Goal: Book appointment/travel/reservation

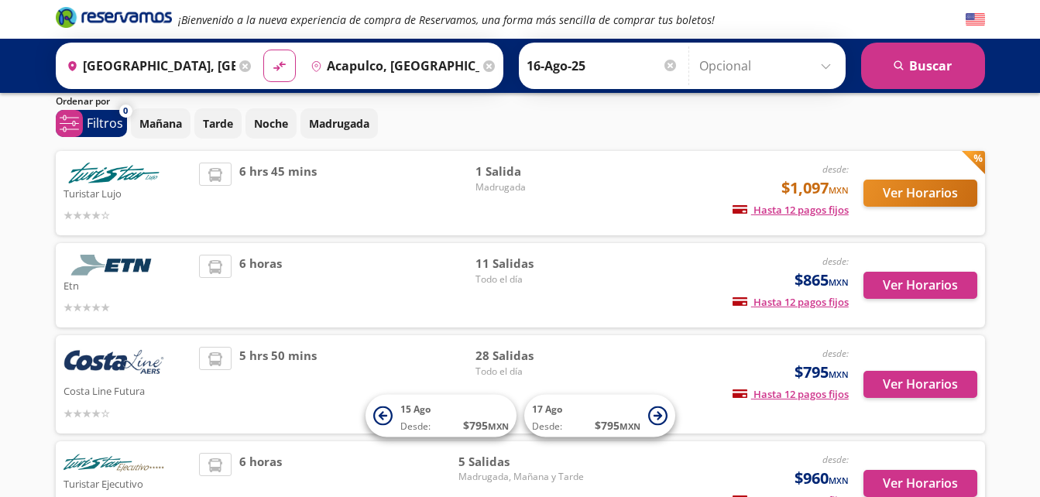
scroll to position [77, 0]
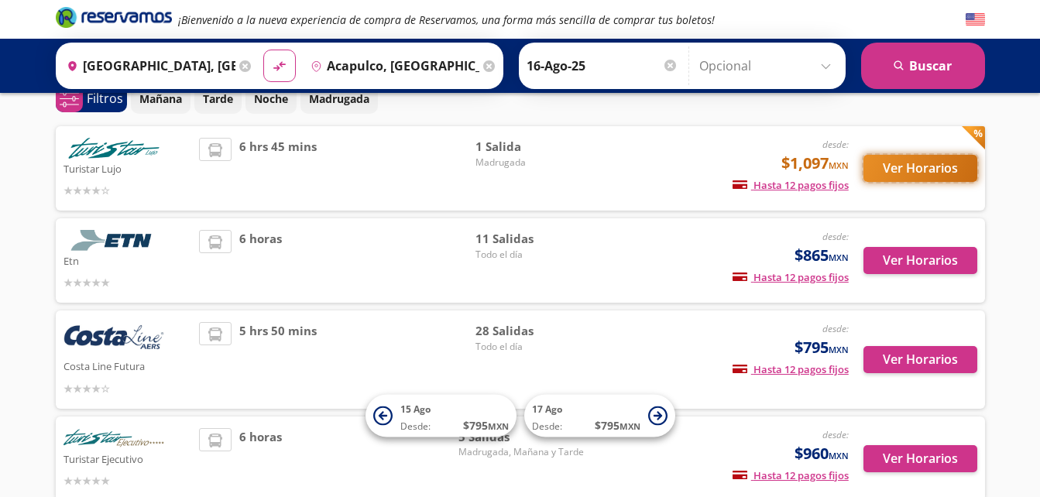
click at [931, 167] on button "Ver Horarios" at bounding box center [921, 168] width 114 height 27
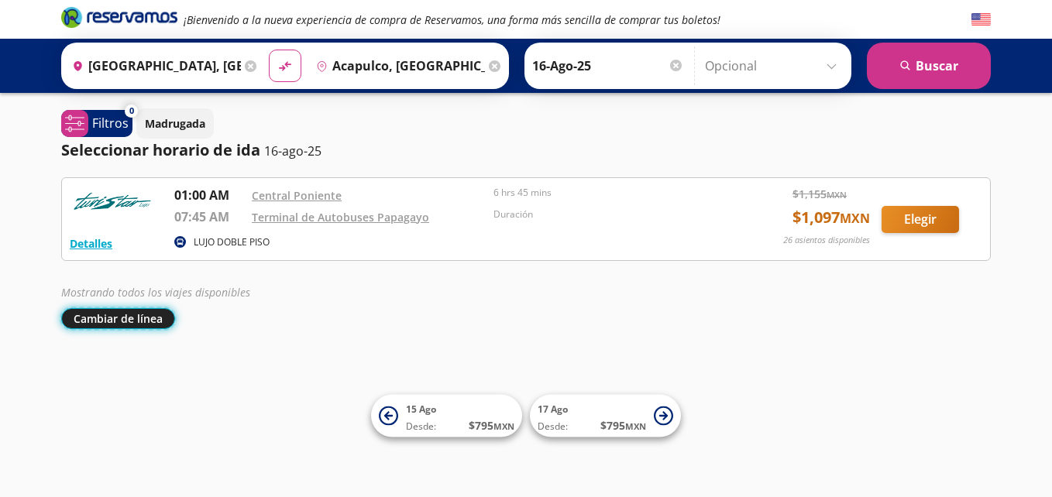
click at [127, 325] on button "Cambiar de línea" at bounding box center [118, 318] width 114 height 21
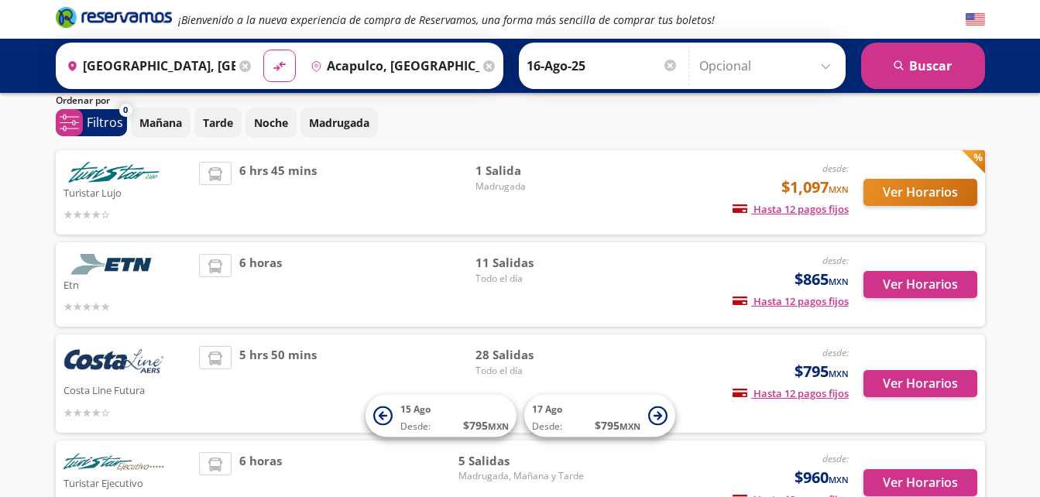
scroll to position [77, 0]
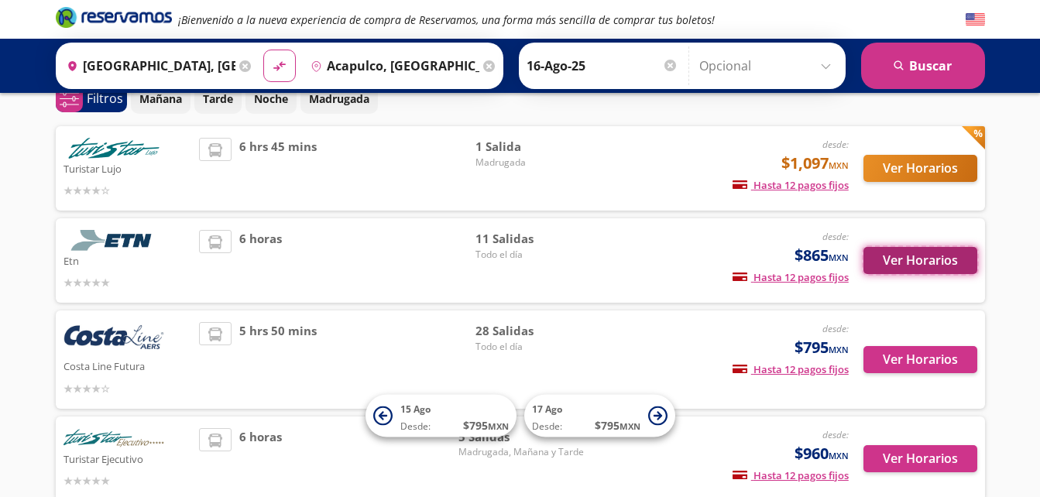
click at [912, 255] on button "Ver Horarios" at bounding box center [921, 260] width 114 height 27
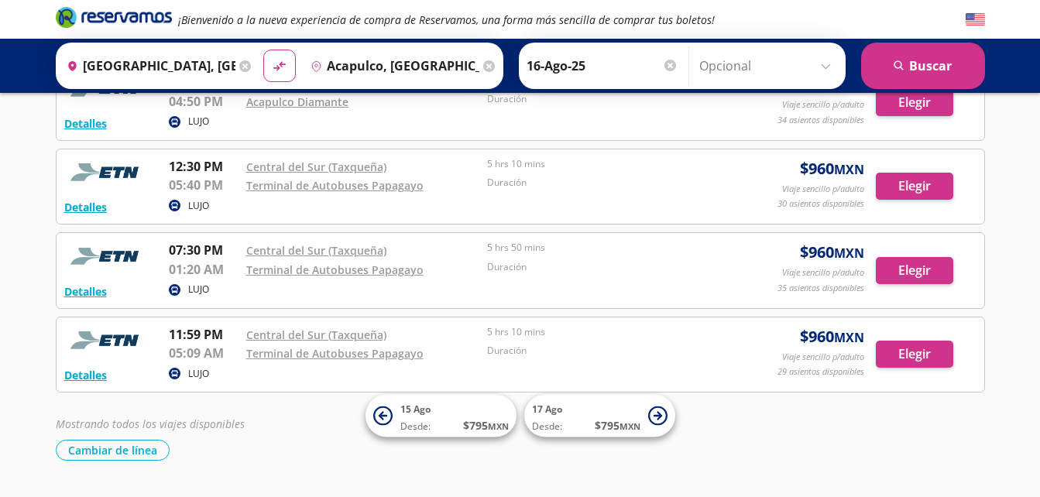
scroll to position [750, 0]
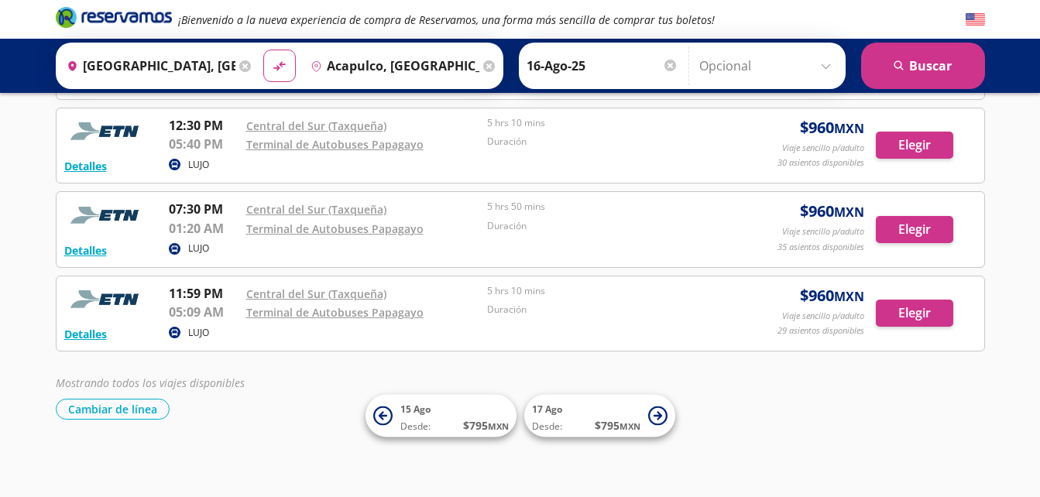
click at [126, 398] on div "Mostrando todos los viajes disponibles Cambiar de línea [GEOGRAPHIC_DATA] de lí…" at bounding box center [521, 397] width 930 height 45
click at [120, 405] on button "Cambiar de línea" at bounding box center [113, 409] width 114 height 21
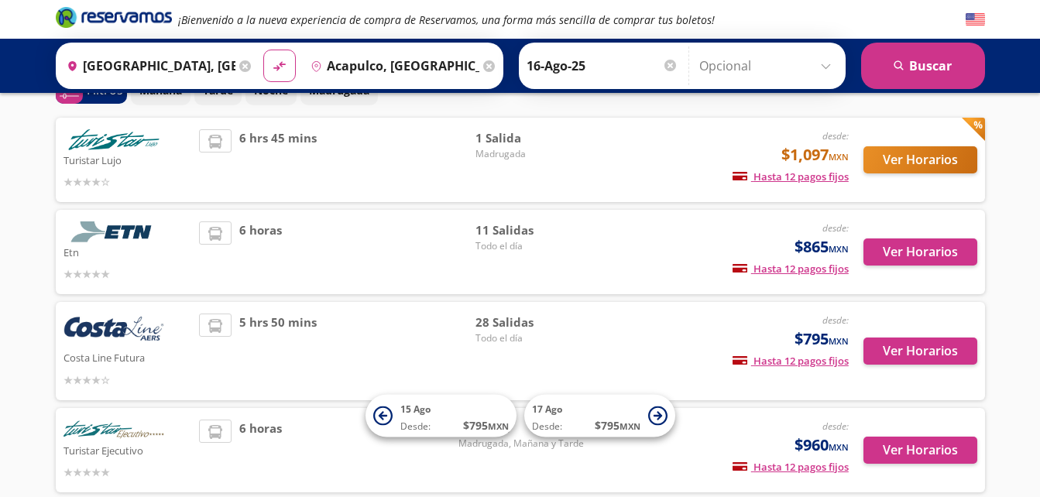
scroll to position [170, 0]
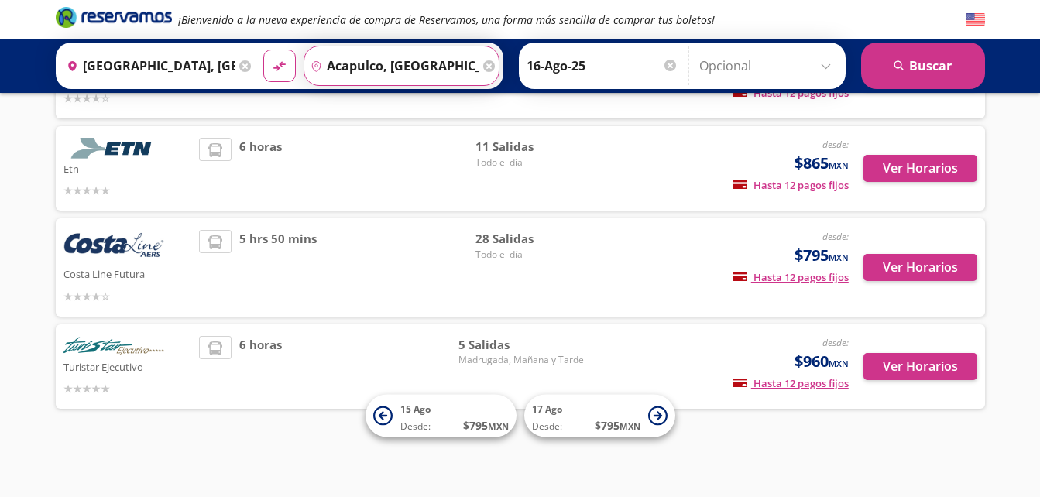
click at [401, 67] on input "Acapulco, [GEOGRAPHIC_DATA]" at bounding box center [391, 65] width 175 height 39
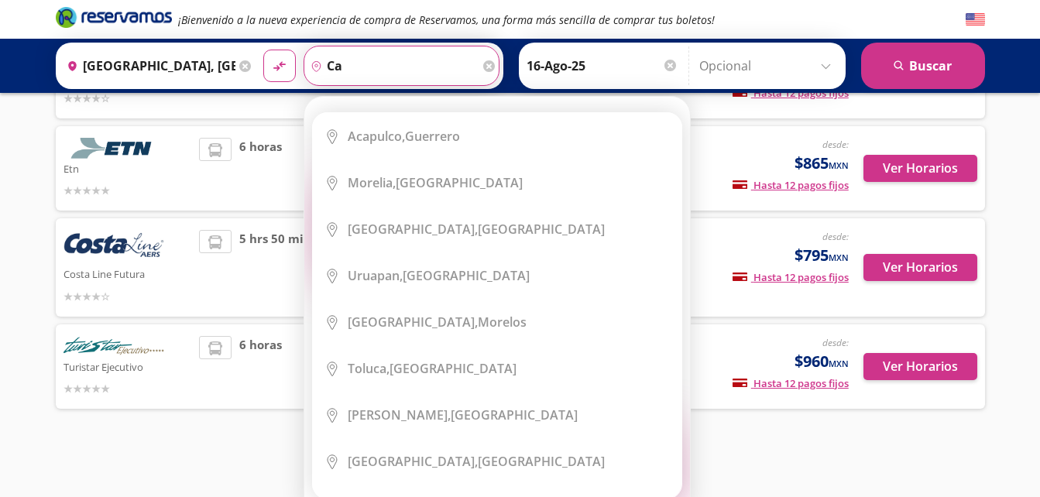
type input "c"
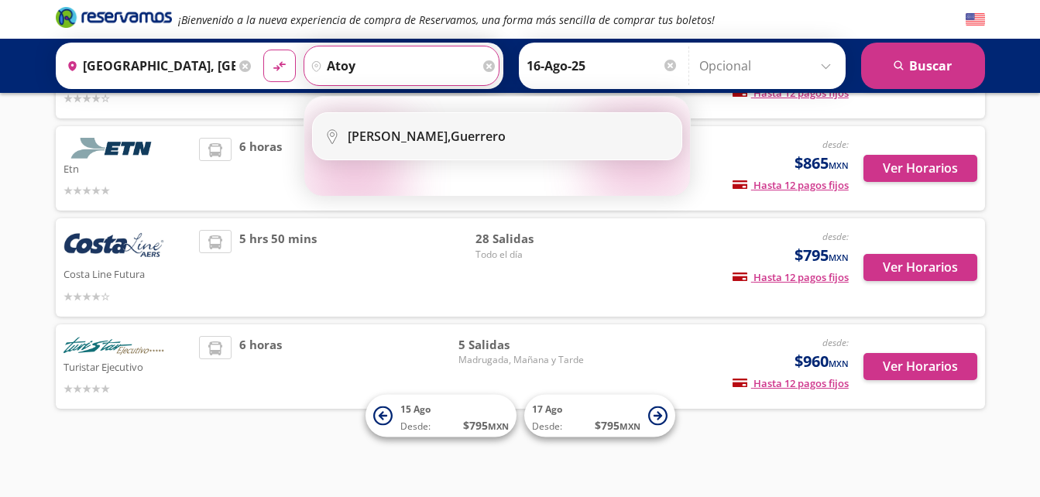
click at [435, 135] on b "[PERSON_NAME]," at bounding box center [399, 136] width 103 height 17
type input "[PERSON_NAME], Guerrero"
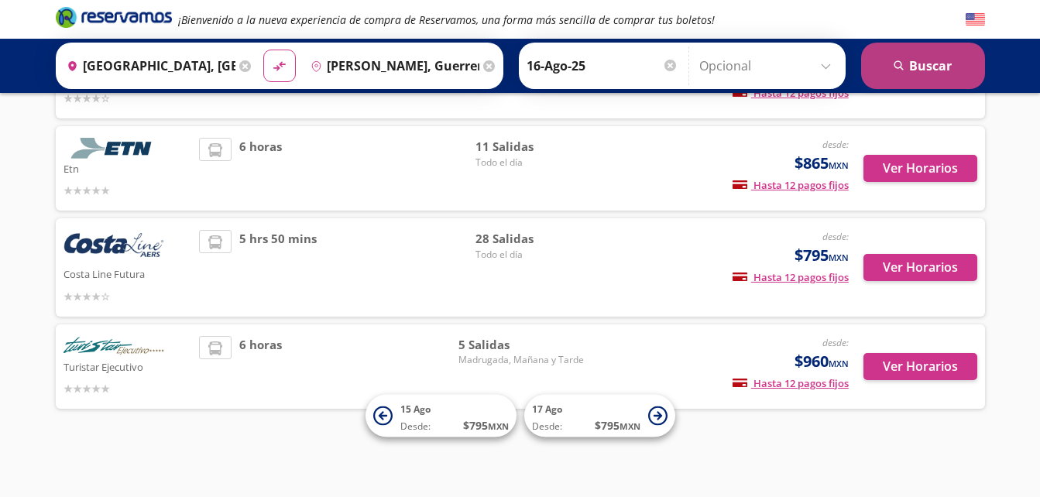
click at [914, 51] on button "search [GEOGRAPHIC_DATA]" at bounding box center [923, 66] width 124 height 46
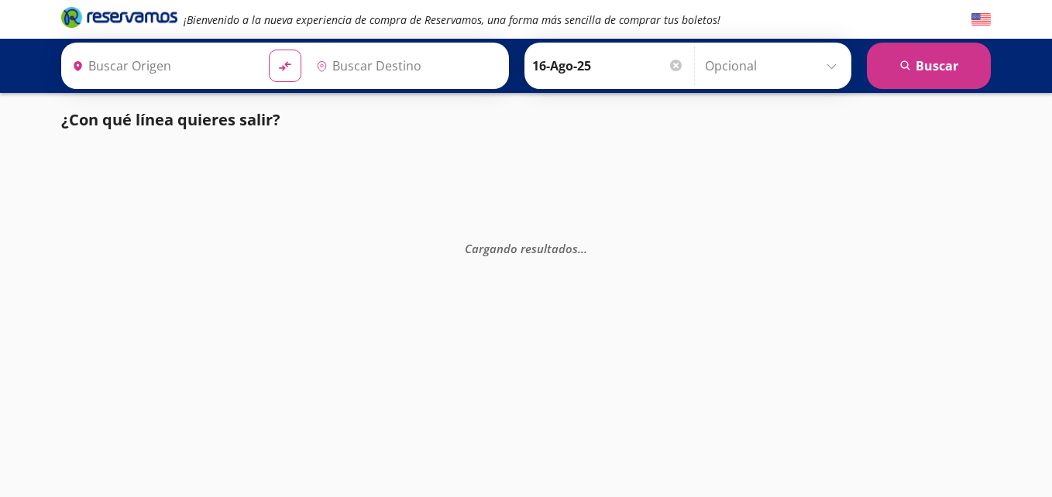
type input "[GEOGRAPHIC_DATA], [GEOGRAPHIC_DATA]"
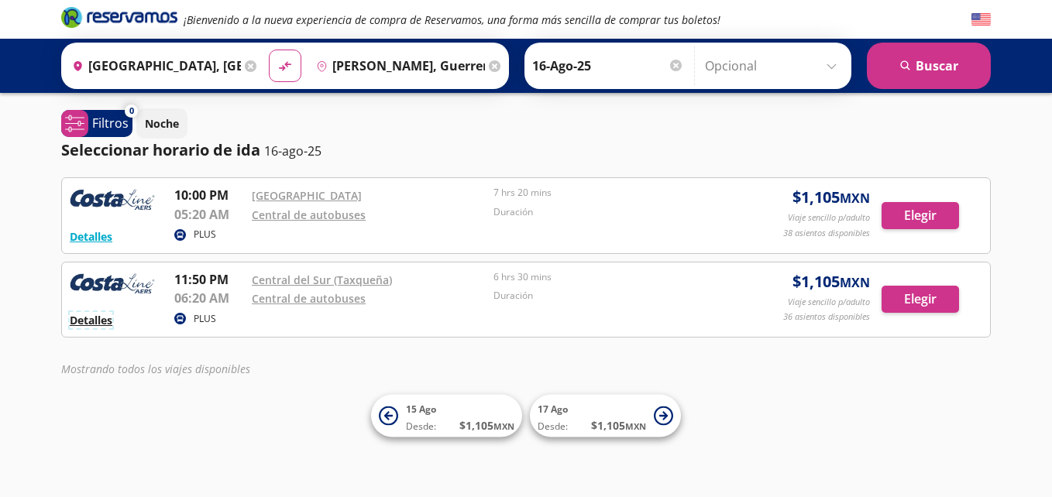
click at [109, 326] on button "Detalles" at bounding box center [91, 320] width 43 height 16
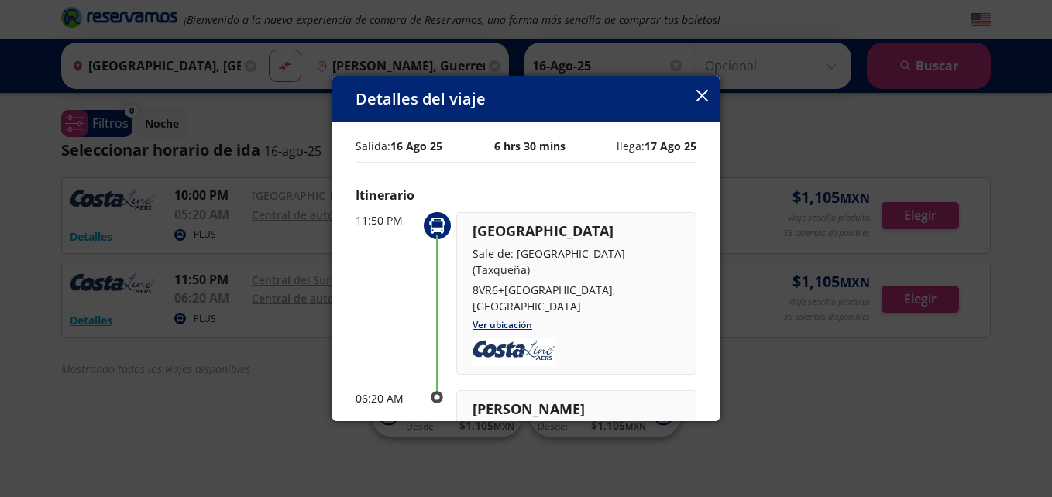
click at [700, 101] on icon "button" at bounding box center [702, 96] width 12 height 12
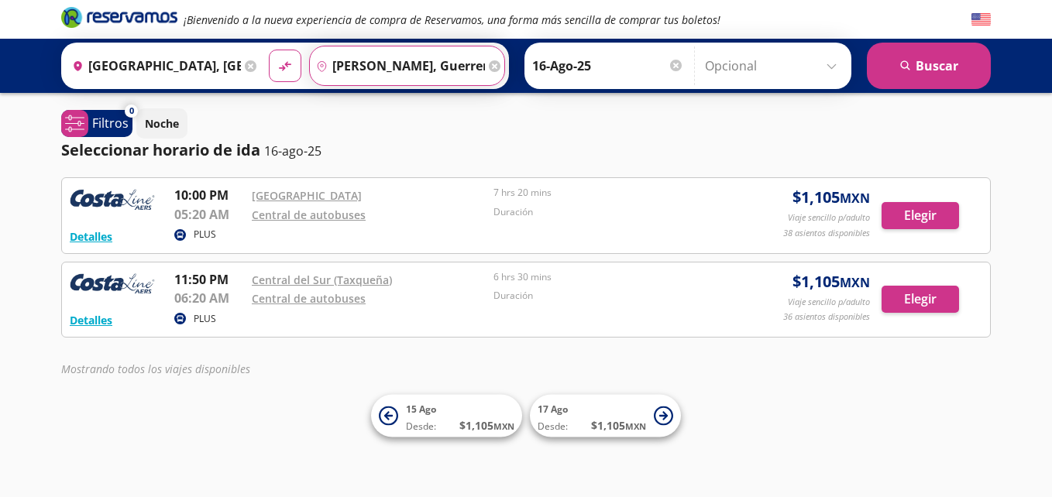
click at [364, 71] on input "[PERSON_NAME], Guerrero" at bounding box center [397, 65] width 175 height 39
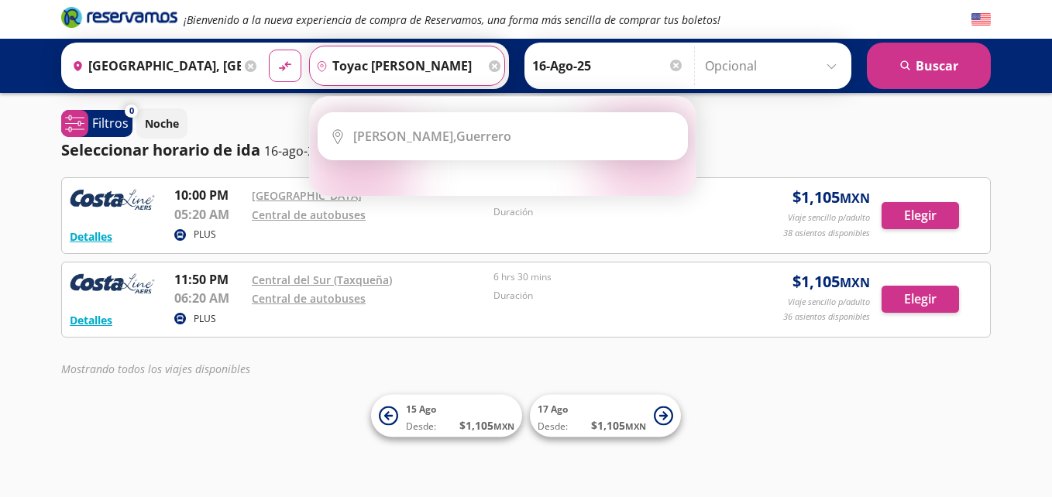
scroll to position [0, 17]
click at [370, 73] on input "toyac [PERSON_NAME]" at bounding box center [397, 65] width 175 height 39
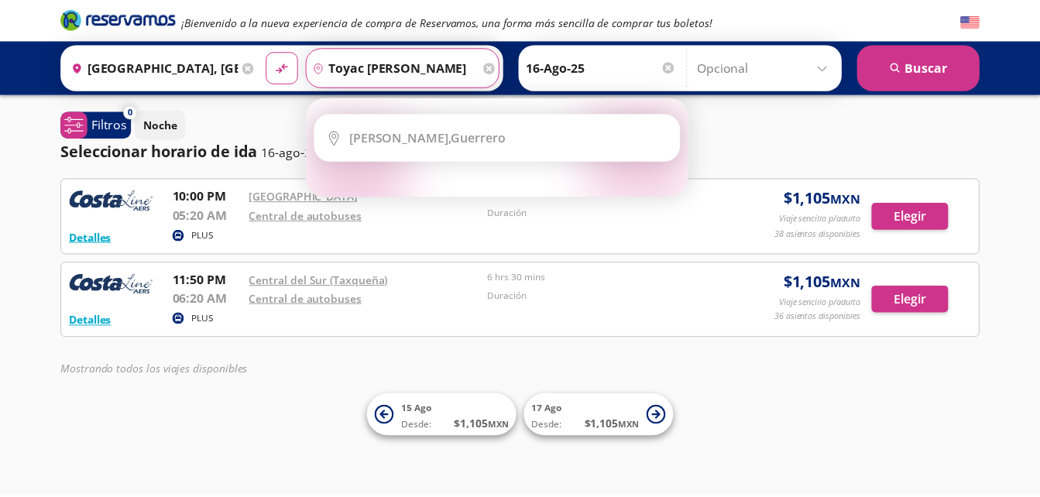
scroll to position [0, 0]
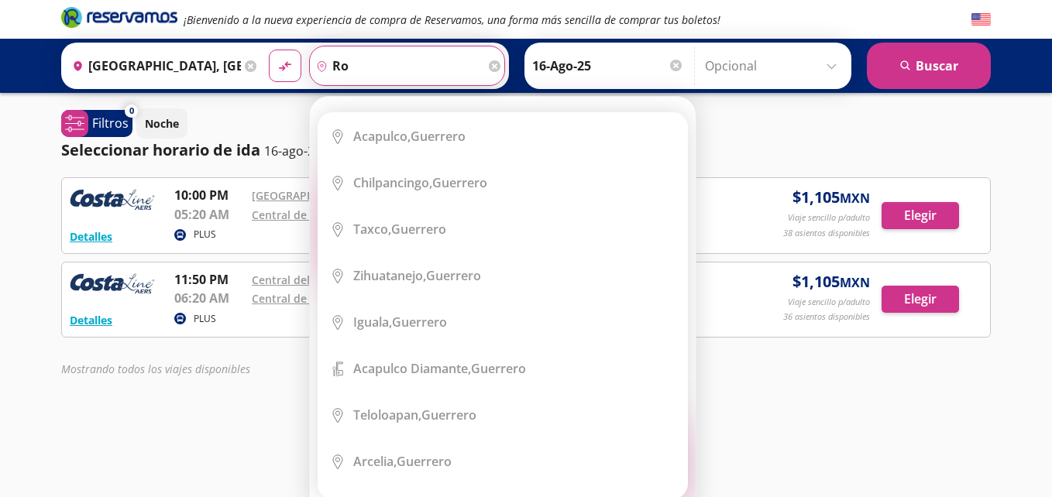
type input "o"
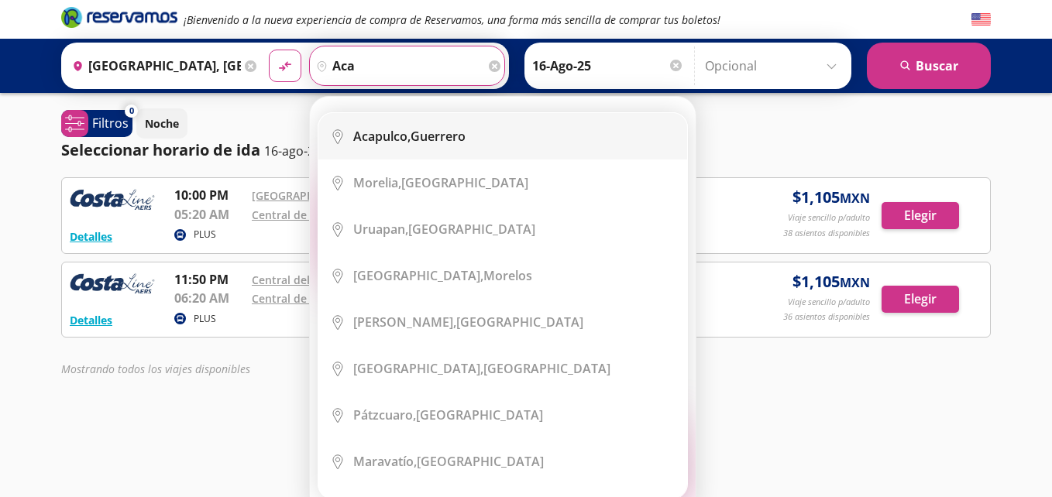
click at [469, 126] on li "City Icon [GEOGRAPHIC_DATA], [GEOGRAPHIC_DATA]" at bounding box center [502, 136] width 369 height 46
type input "Acapulco, [GEOGRAPHIC_DATA]"
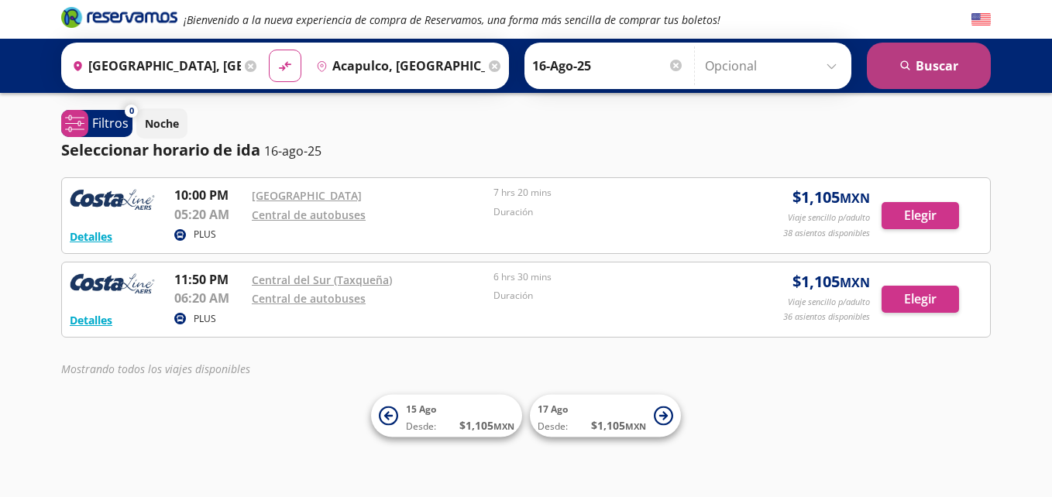
click at [938, 61] on button "search [GEOGRAPHIC_DATA]" at bounding box center [929, 66] width 124 height 46
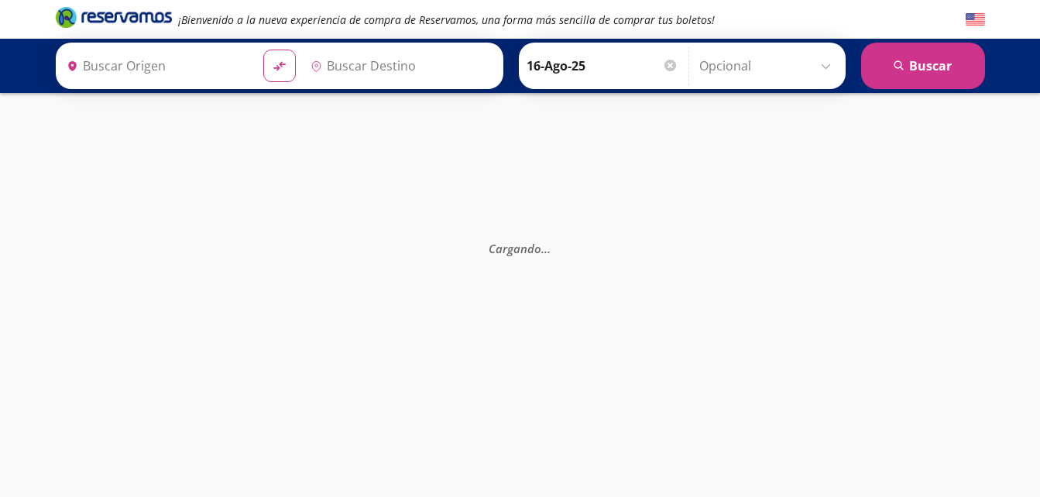
type input "[GEOGRAPHIC_DATA], [GEOGRAPHIC_DATA]"
type input "Acapulco, [GEOGRAPHIC_DATA]"
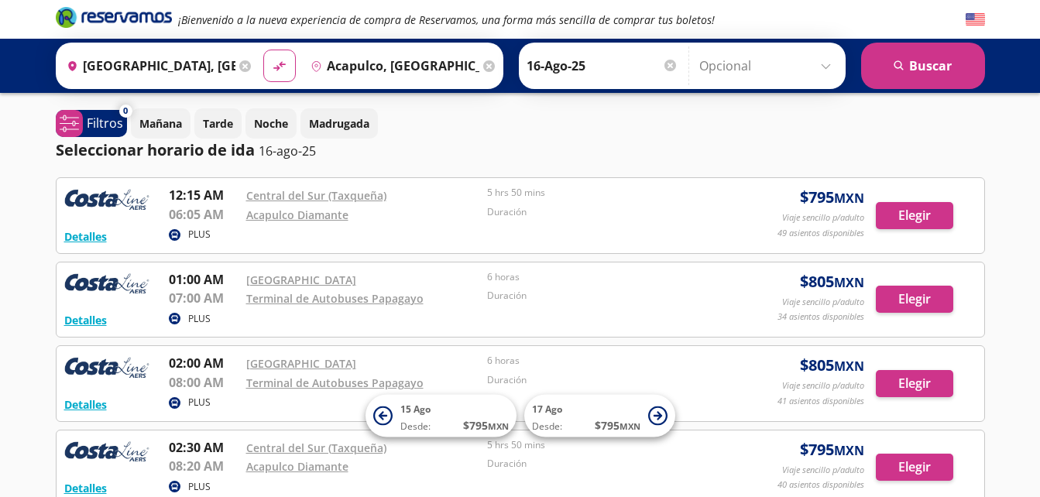
click at [219, 64] on input "[GEOGRAPHIC_DATA], [GEOGRAPHIC_DATA]" at bounding box center [147, 65] width 175 height 39
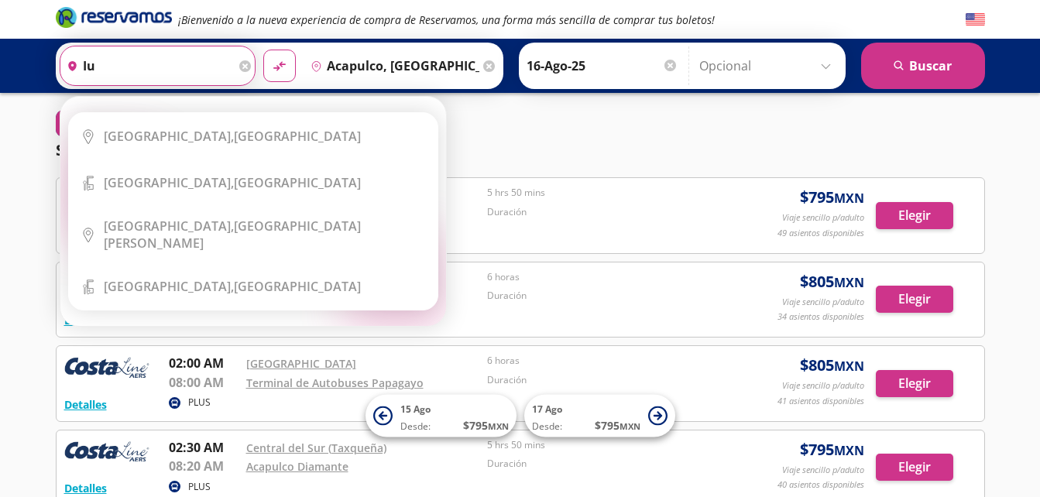
type input "i"
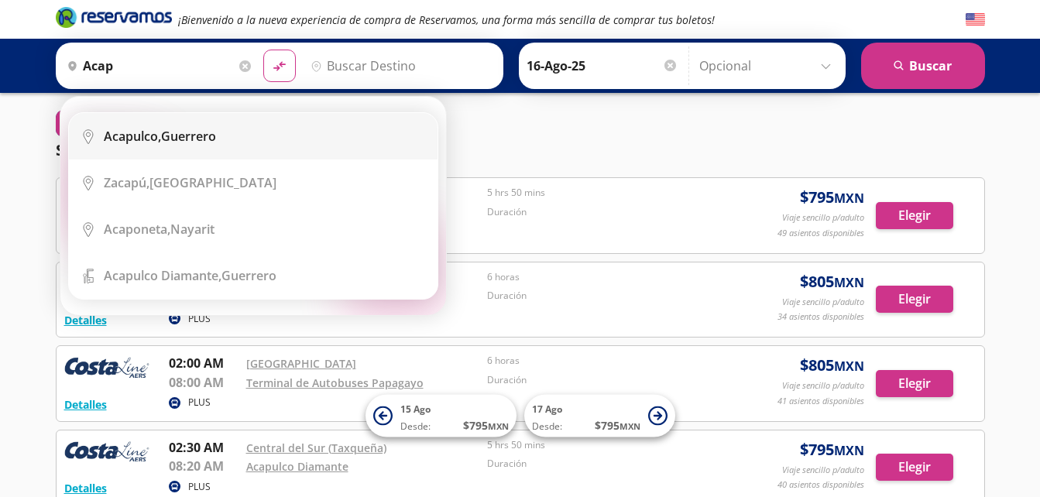
click at [181, 136] on div "Acapulco, [GEOGRAPHIC_DATA]" at bounding box center [160, 136] width 112 height 17
type input "Acapulco, [GEOGRAPHIC_DATA]"
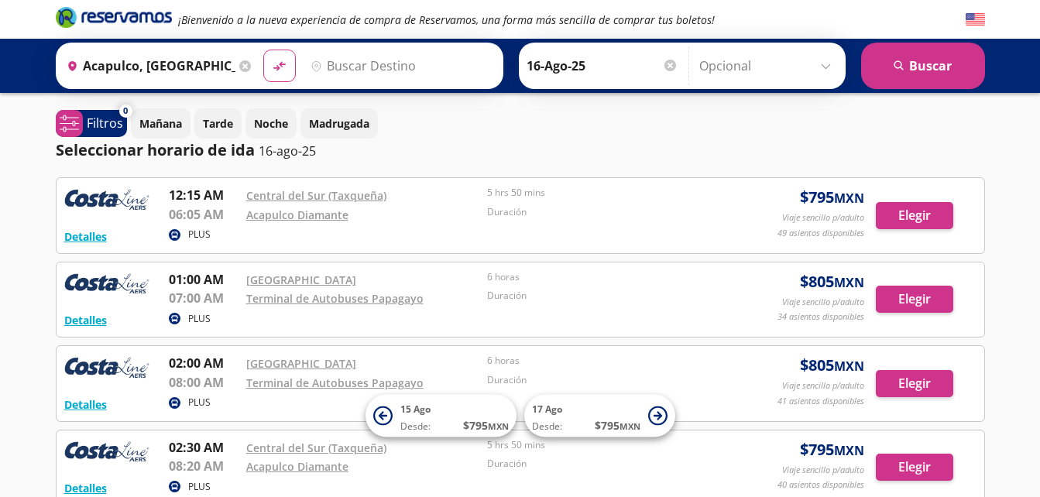
click at [352, 69] on input "Destino" at bounding box center [399, 65] width 191 height 39
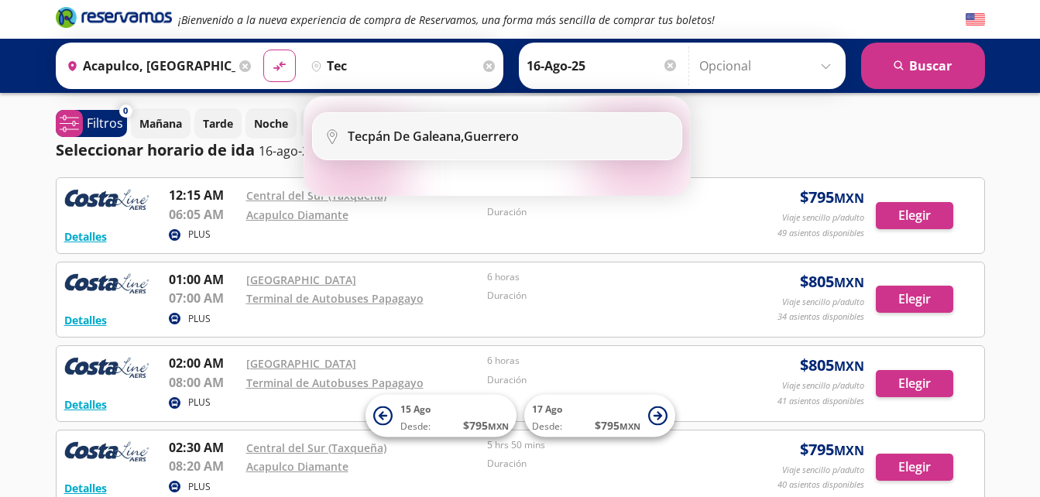
click at [406, 136] on b "Tecpán de Galeana," at bounding box center [406, 136] width 116 height 17
type input "Tecpán [PERSON_NAME], [GEOGRAPHIC_DATA]"
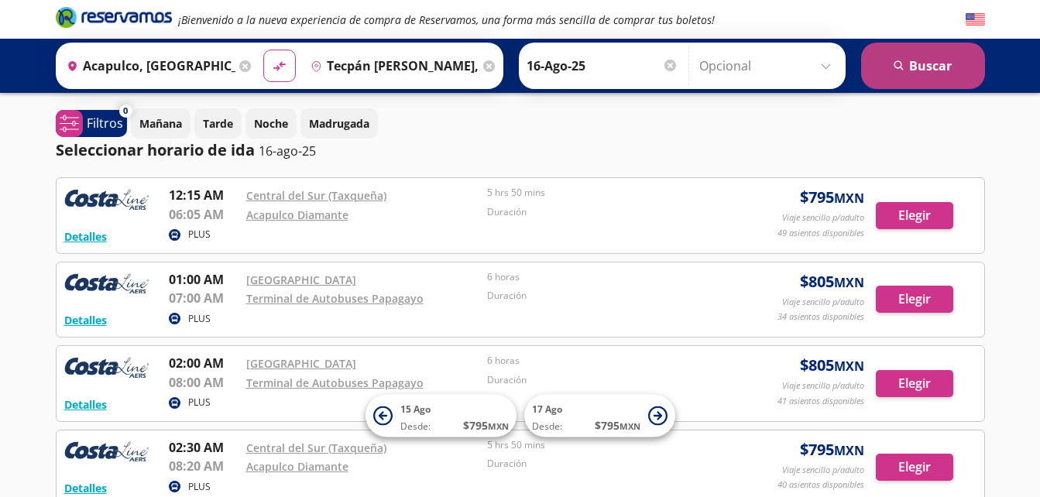
click at [919, 73] on button "search [GEOGRAPHIC_DATA]" at bounding box center [923, 66] width 124 height 46
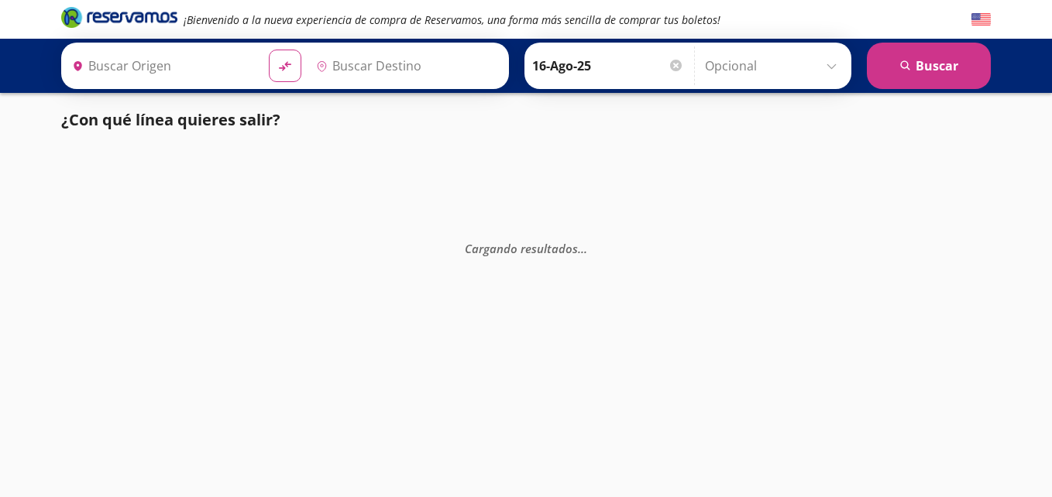
type input "Tecpán [PERSON_NAME], [GEOGRAPHIC_DATA]"
type input "Acapulco, [GEOGRAPHIC_DATA]"
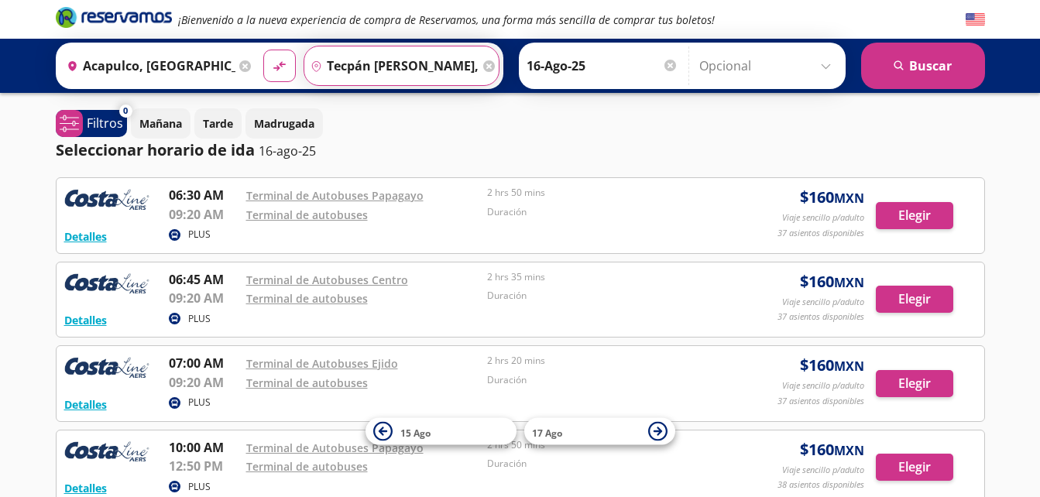
click at [385, 68] on input "Tecpán [PERSON_NAME], [GEOGRAPHIC_DATA]" at bounding box center [391, 65] width 175 height 39
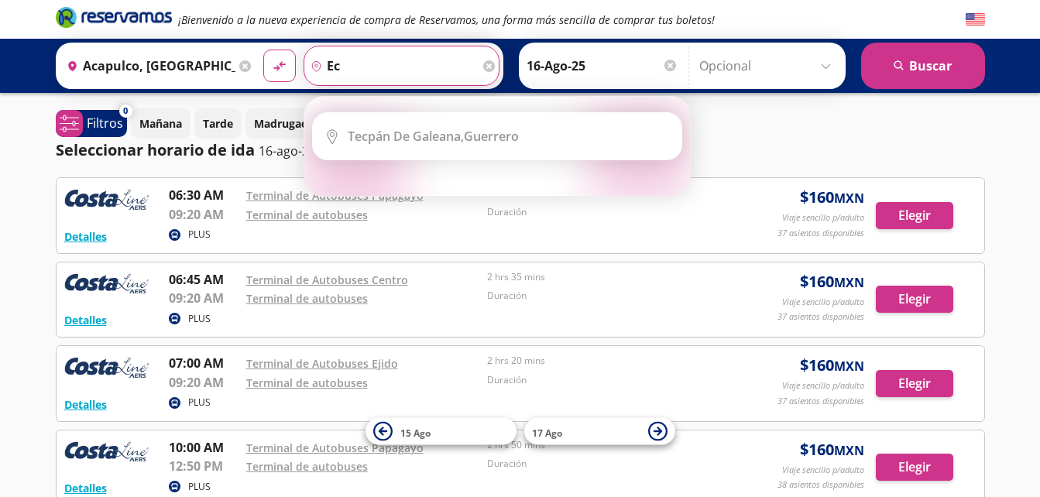
type input "e"
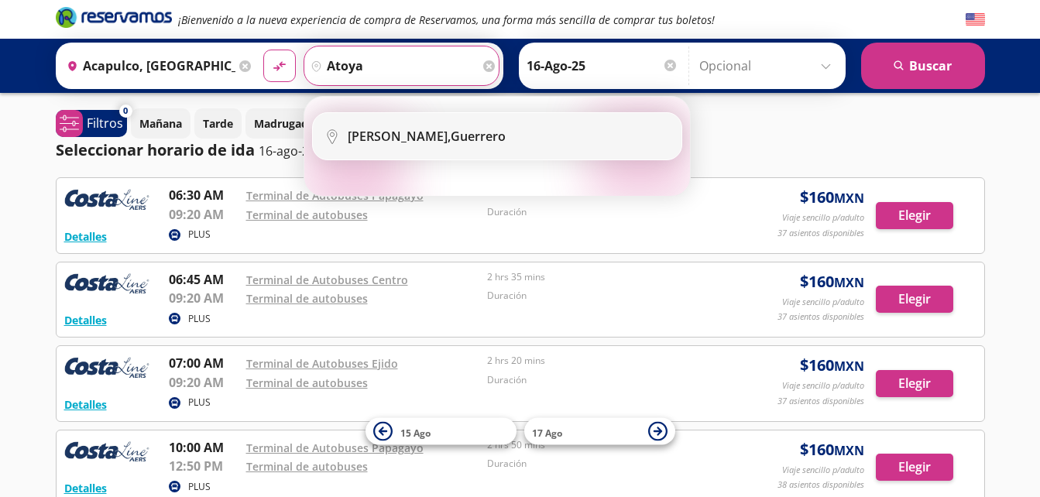
click at [382, 139] on b "[PERSON_NAME]," at bounding box center [399, 136] width 103 height 17
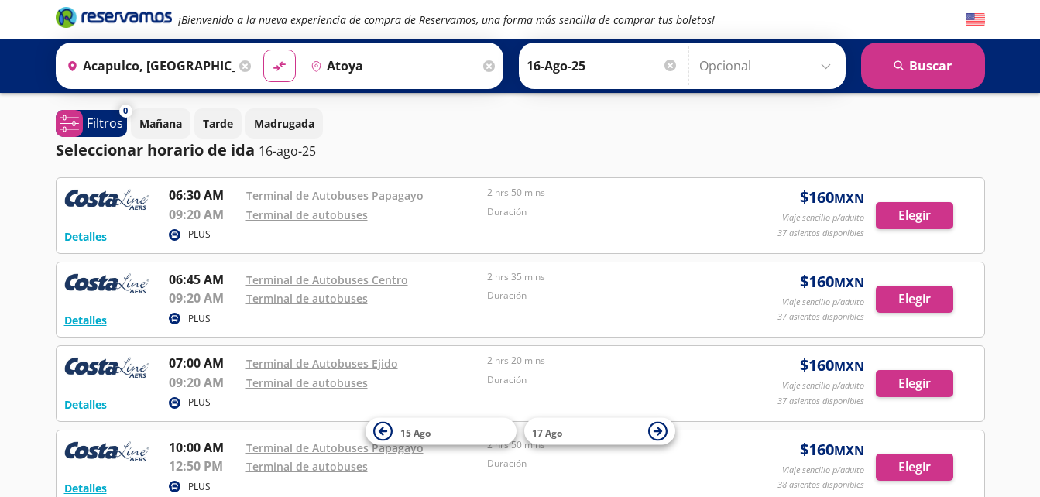
type input "[PERSON_NAME], Guerrero"
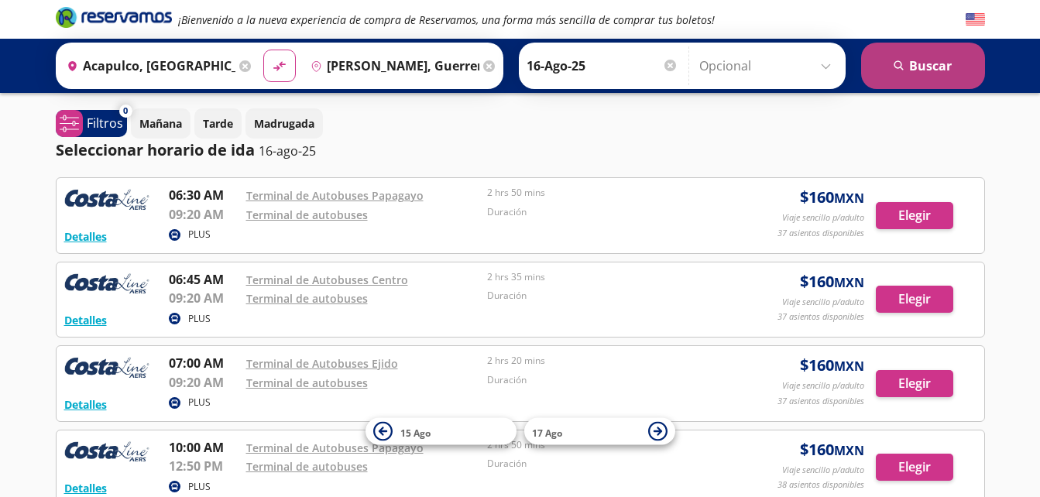
click at [941, 70] on button "search [GEOGRAPHIC_DATA]" at bounding box center [923, 66] width 124 height 46
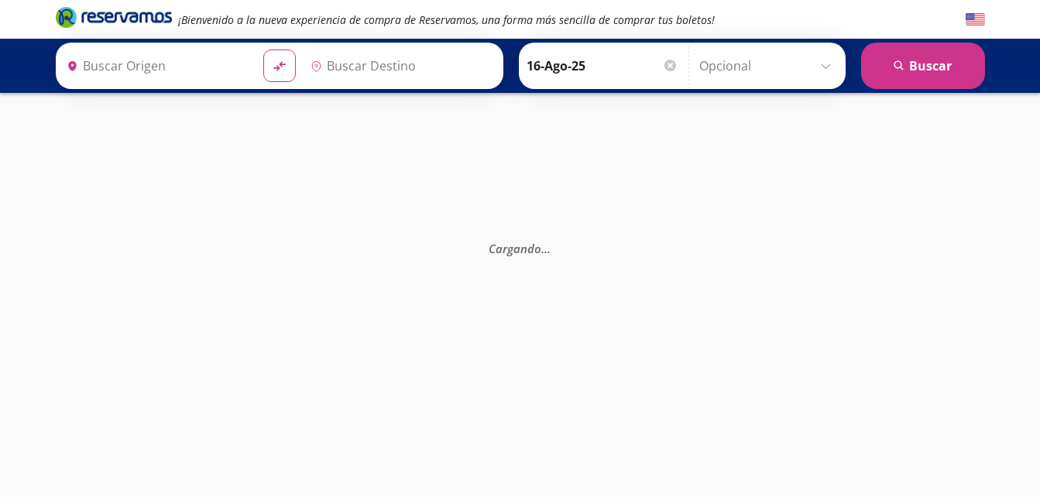
type input "Acapulco, [GEOGRAPHIC_DATA]"
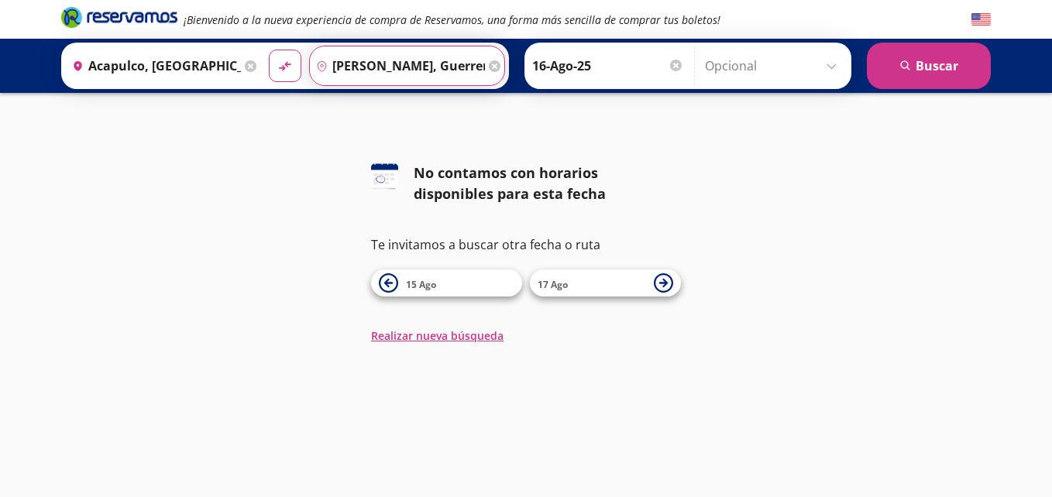
click at [458, 65] on input "[PERSON_NAME], Guerrero" at bounding box center [397, 65] width 175 height 39
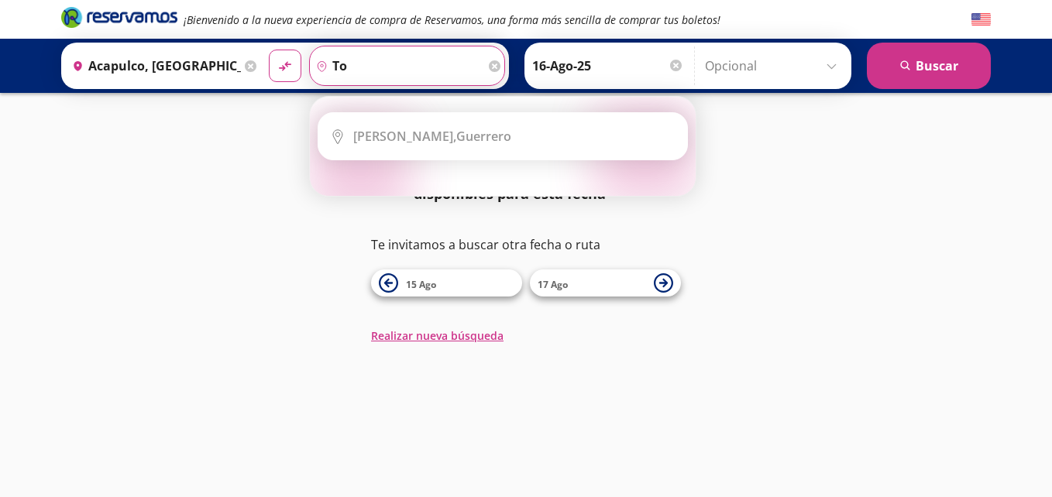
type input "t"
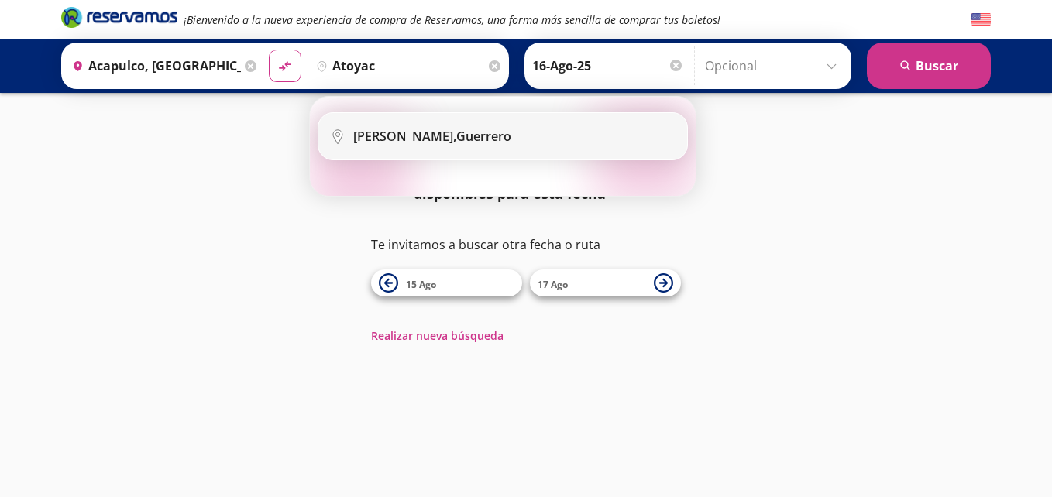
click at [427, 142] on b "[PERSON_NAME]," at bounding box center [404, 136] width 103 height 17
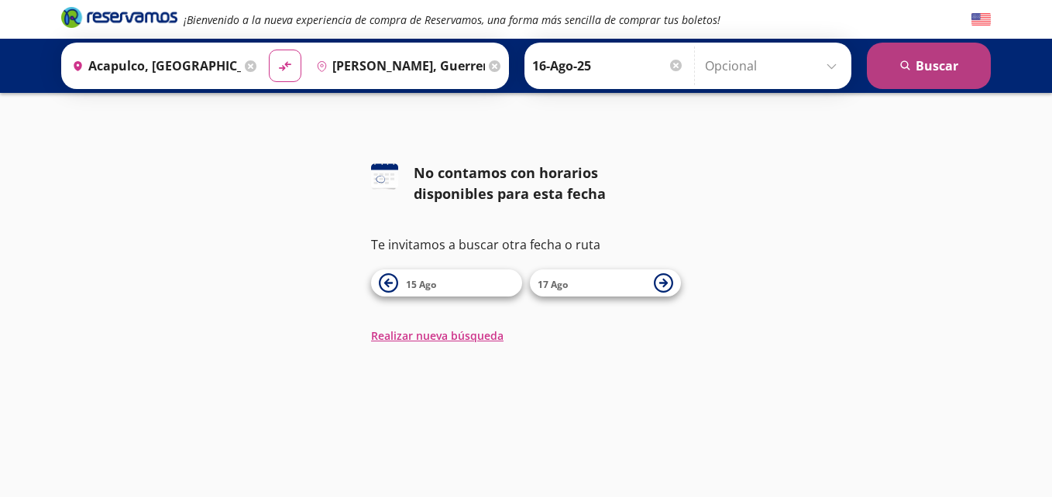
click at [937, 64] on button "search [GEOGRAPHIC_DATA]" at bounding box center [929, 66] width 124 height 46
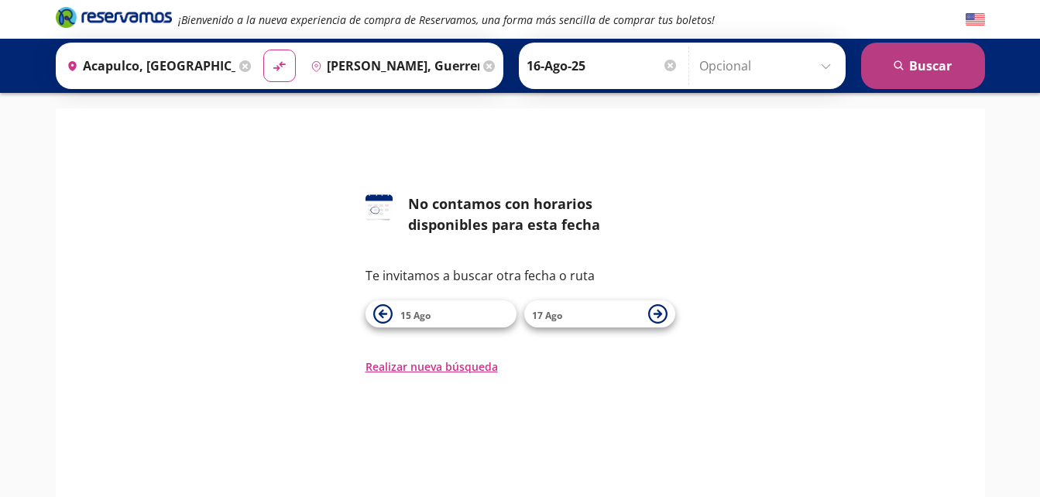
click at [931, 63] on button "search [GEOGRAPHIC_DATA]" at bounding box center [923, 66] width 124 height 46
click at [345, 70] on input "[PERSON_NAME], Guerrero" at bounding box center [391, 65] width 175 height 39
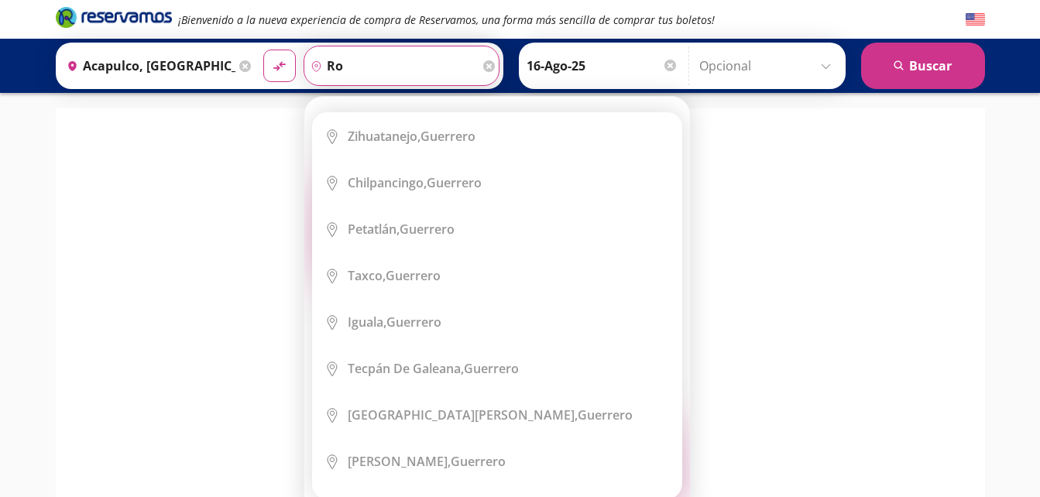
type input "o"
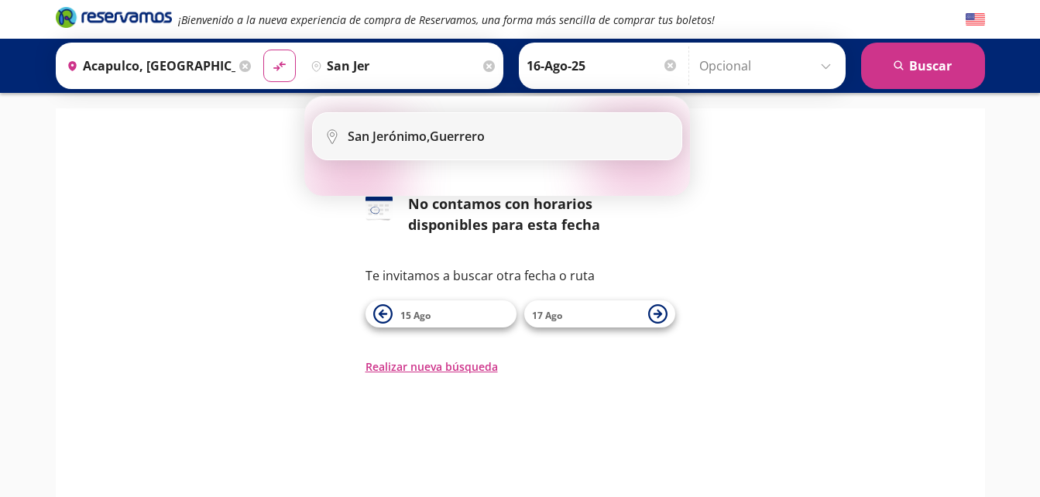
click at [383, 137] on b "San Jerónimo," at bounding box center [389, 136] width 82 height 17
type input "San [PERSON_NAME], [GEOGRAPHIC_DATA]"
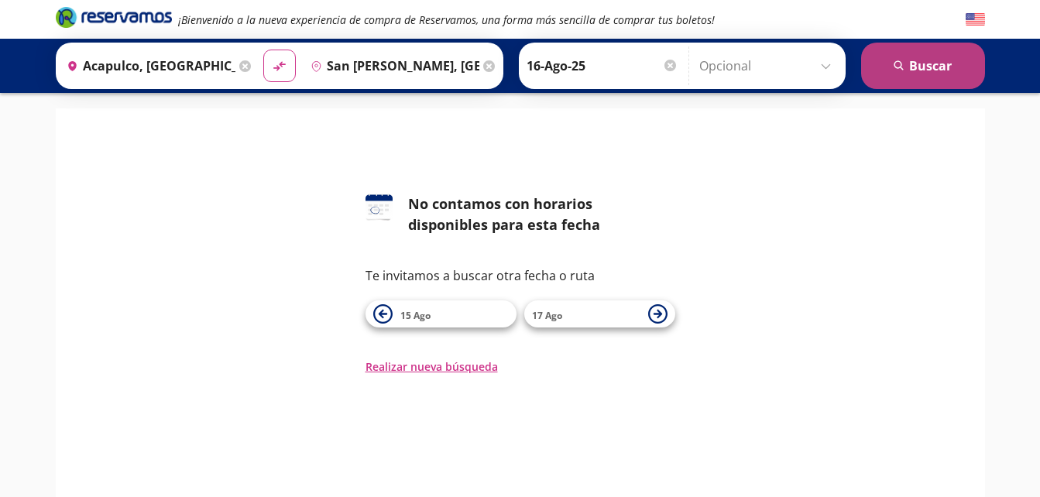
click at [919, 66] on button "search [GEOGRAPHIC_DATA]" at bounding box center [923, 66] width 124 height 46
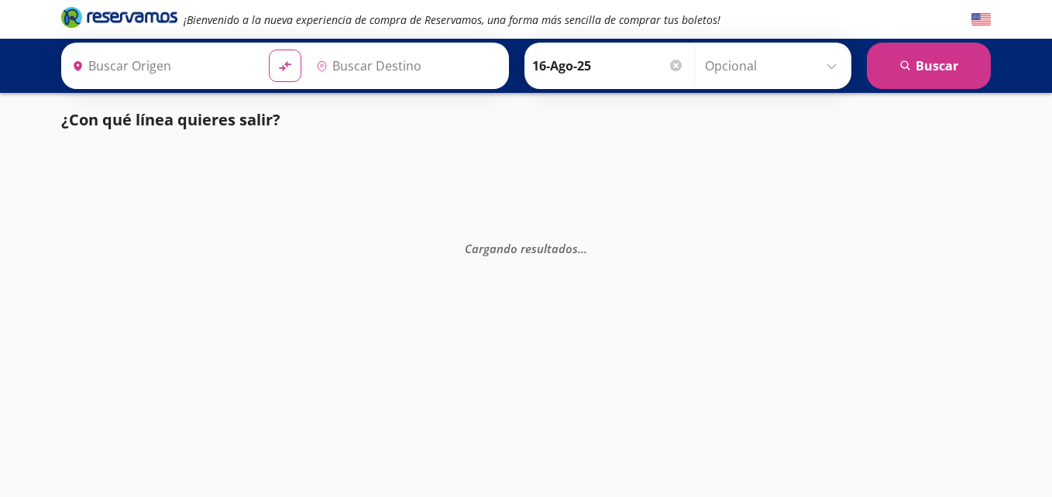
type input "San [PERSON_NAME], [GEOGRAPHIC_DATA]"
type input "Acapulco, [GEOGRAPHIC_DATA]"
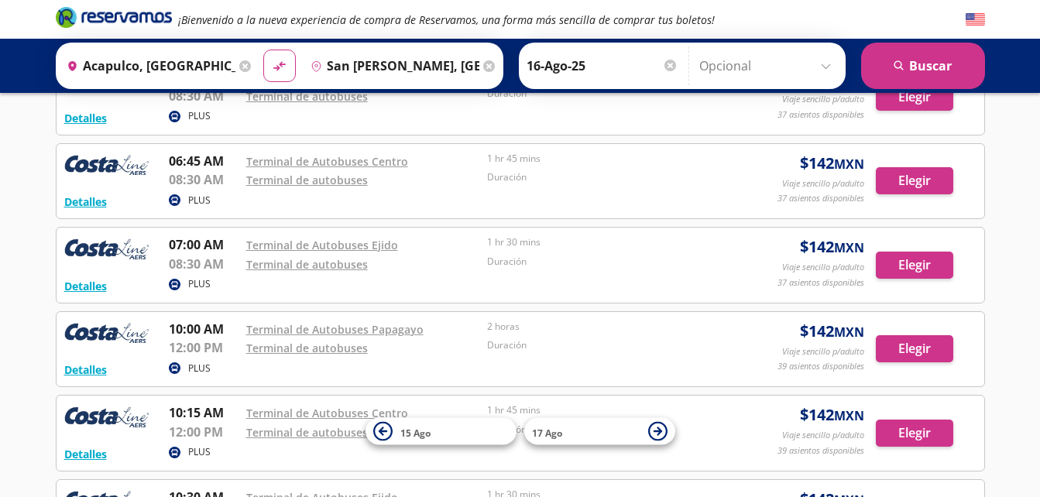
scroll to position [155, 0]
